Goal: Check status

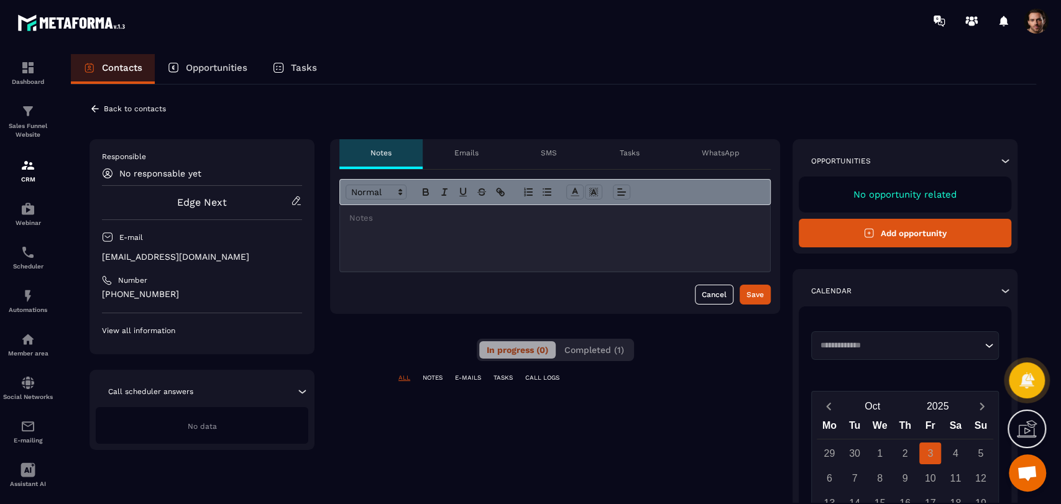
click at [559, 339] on div "In progress (0) Completed (1)" at bounding box center [555, 350] width 157 height 22
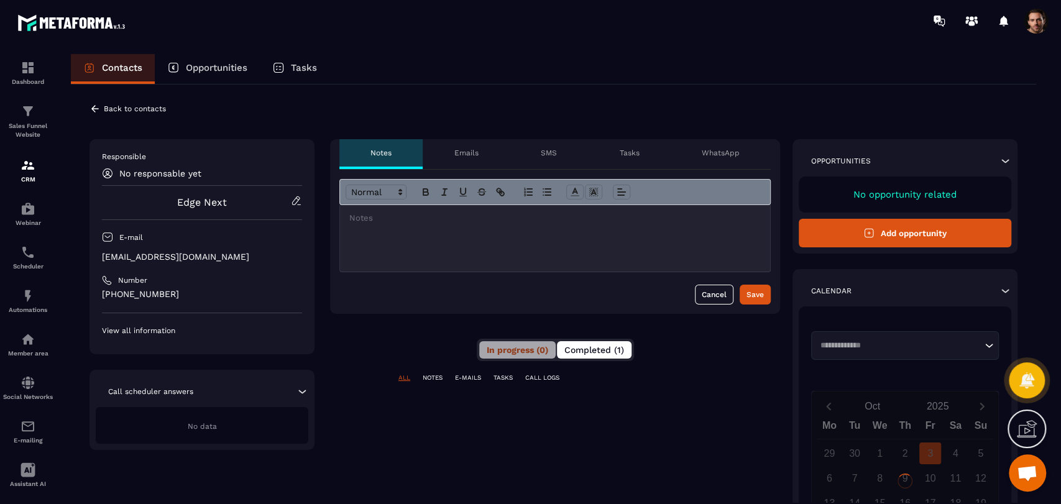
click at [574, 341] on button "Completed (1)" at bounding box center [594, 349] width 75 height 17
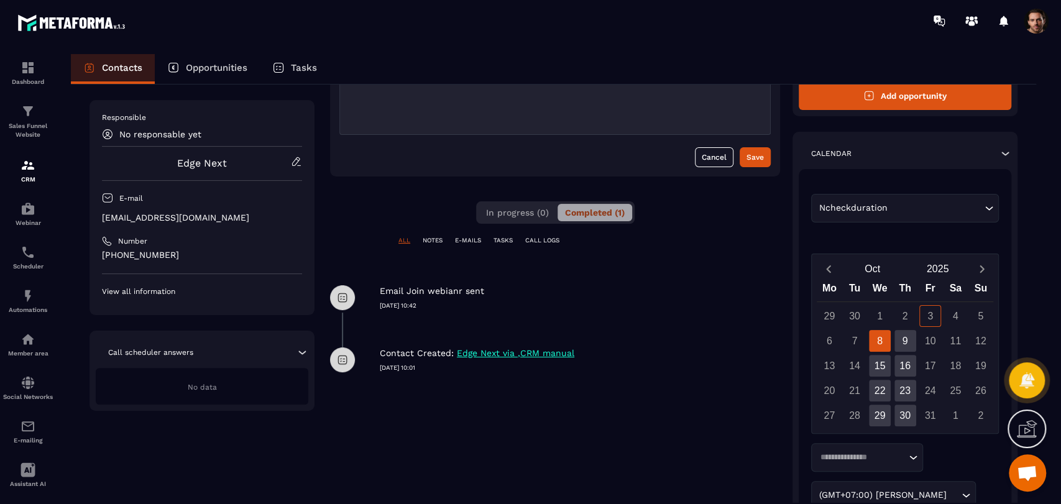
scroll to position [137, 0]
